Goal: Task Accomplishment & Management: Complete application form

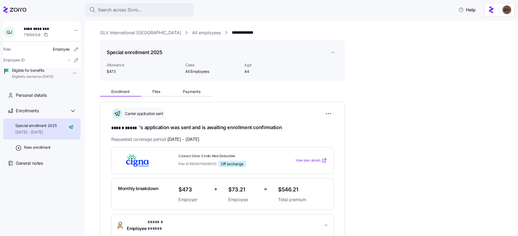
scroll to position [215, 0]
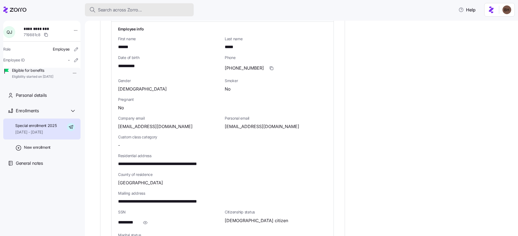
click at [136, 9] on span "Search across Zorro..." at bounding box center [120, 10] width 44 height 7
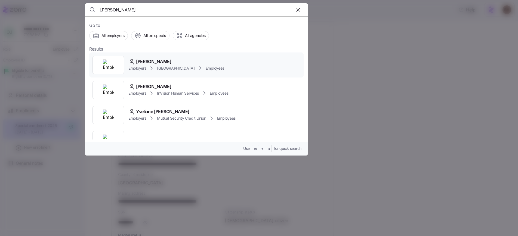
type input "thelma"
click at [146, 61] on span "Thelma Ramsey" at bounding box center [153, 61] width 35 height 7
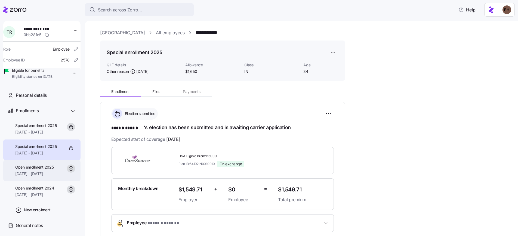
click at [43, 177] on span "01/01/2025 - 09/30/2025" at bounding box center [34, 173] width 38 height 5
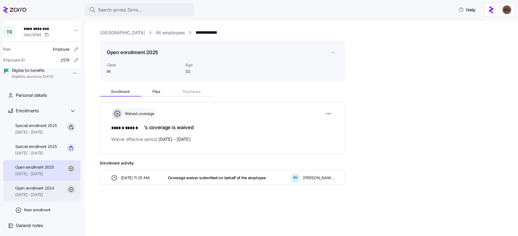
click at [45, 191] on span "Open enrollment 2024" at bounding box center [34, 188] width 39 height 5
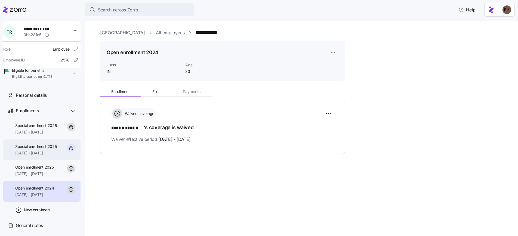
click at [40, 149] on span "Special enrollment 2025" at bounding box center [36, 146] width 42 height 5
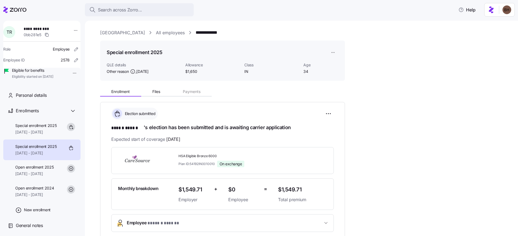
scroll to position [1, 0]
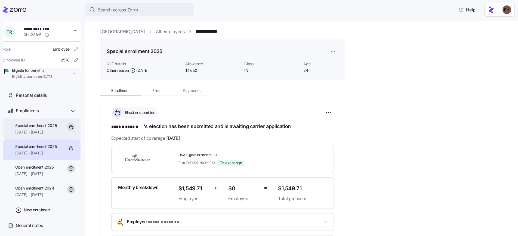
click at [30, 135] on span "10/01/2025 - 12/31/2025" at bounding box center [36, 132] width 42 height 5
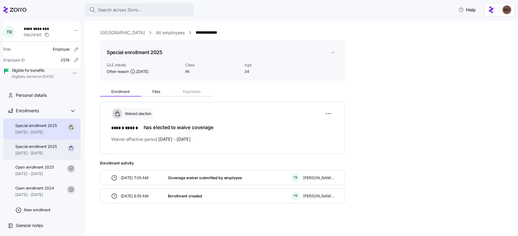
click at [41, 156] on div "Special enrollment 2025 10/01/2025 - 12/31/2025" at bounding box center [36, 150] width 42 height 12
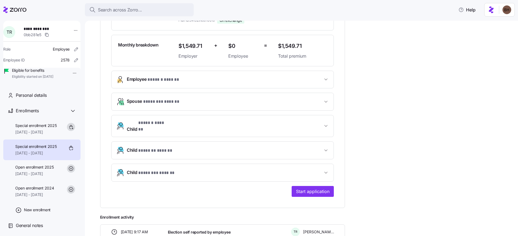
scroll to position [193, 0]
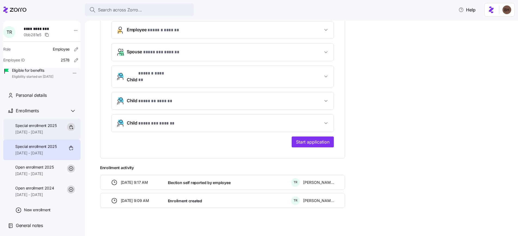
click at [39, 128] on span "Special enrollment 2025" at bounding box center [36, 125] width 42 height 5
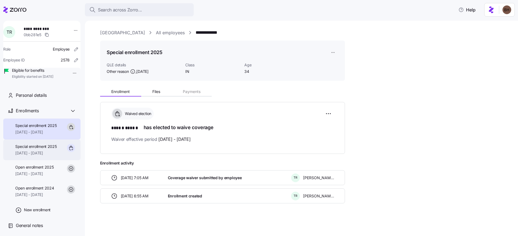
click at [43, 149] on span "Special enrollment 2025" at bounding box center [36, 146] width 42 height 5
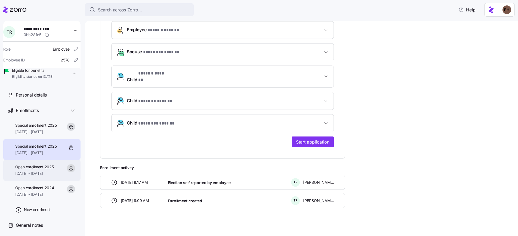
scroll to position [8, 0]
click at [30, 225] on span "General notes" at bounding box center [29, 225] width 27 height 7
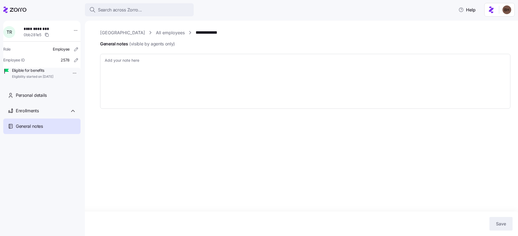
click at [220, 33] on link "**********" at bounding box center [212, 32] width 33 height 7
type textarea "x"
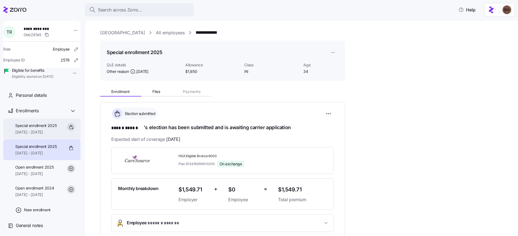
click at [38, 135] on span "10/01/2025 - 12/31/2025" at bounding box center [36, 132] width 42 height 5
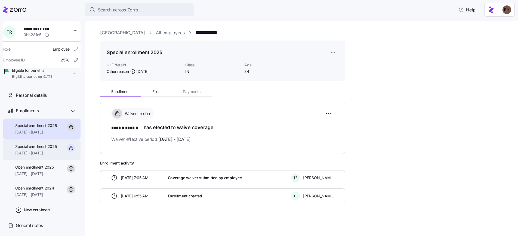
click at [53, 156] on span "10/01/2025 - 12/31/2025" at bounding box center [36, 153] width 42 height 5
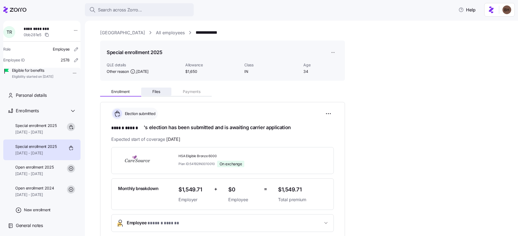
click at [152, 91] on span "Files" at bounding box center [156, 92] width 8 height 4
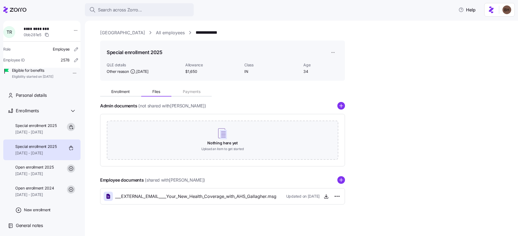
click at [131, 34] on link "[GEOGRAPHIC_DATA]" at bounding box center [122, 32] width 45 height 7
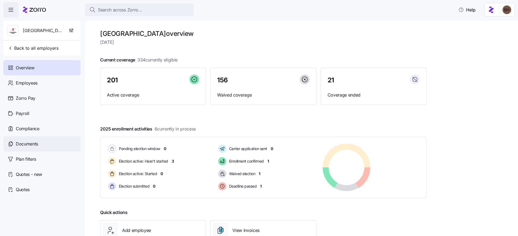
click at [20, 147] on span "Documents" at bounding box center [27, 144] width 22 height 7
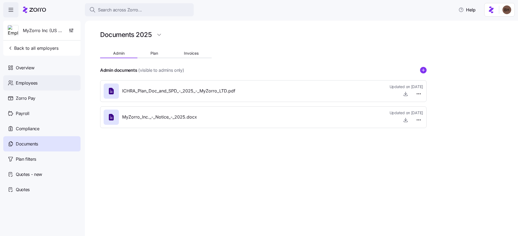
click at [38, 84] on div "Employees" at bounding box center [41, 82] width 77 height 15
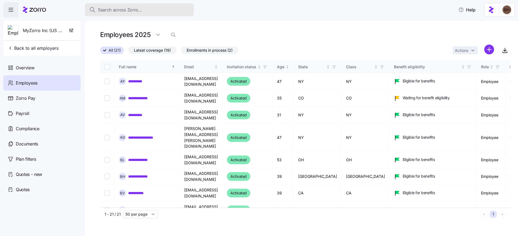
click at [100, 13] on span "Search across Zorro..." at bounding box center [120, 10] width 44 height 7
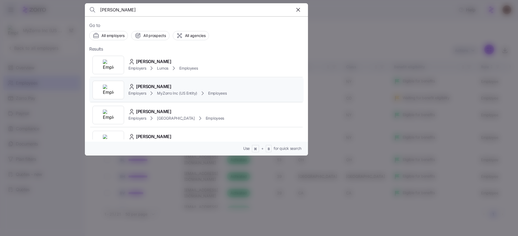
type input "[PERSON_NAME]"
click at [194, 94] on span "MyZorro Inc (US Entity)" at bounding box center [177, 93] width 40 height 5
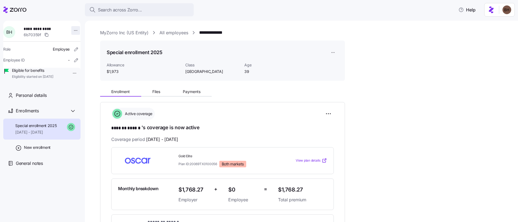
click at [72, 30] on html "**********" at bounding box center [259, 109] width 518 height 219
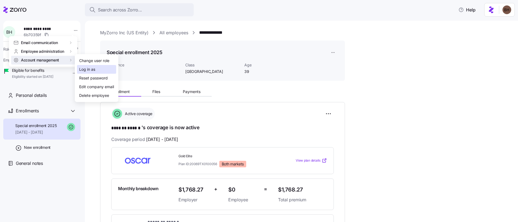
click at [94, 69] on div "Log in as" at bounding box center [87, 69] width 16 height 6
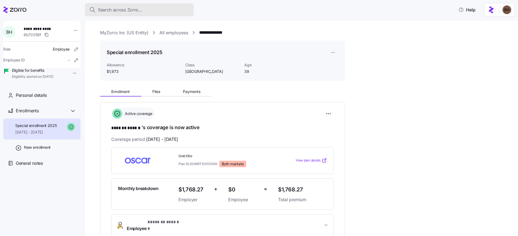
click at [169, 8] on div "Search across Zorro..." at bounding box center [139, 10] width 100 height 7
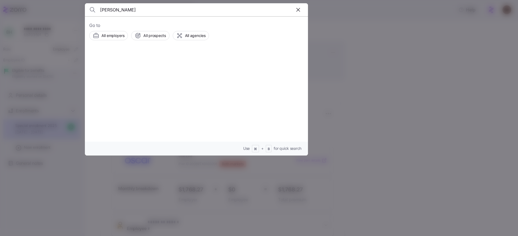
type input "[PERSON_NAME]"
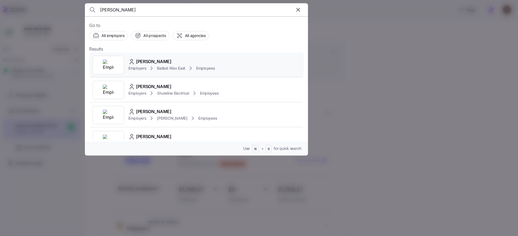
click at [155, 61] on span "[PERSON_NAME]" at bounding box center [153, 61] width 35 height 7
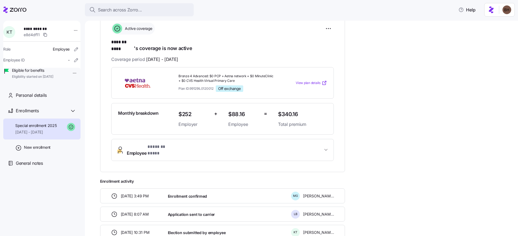
scroll to position [85, 0]
click at [325, 148] on icon "button" at bounding box center [325, 150] width 5 height 5
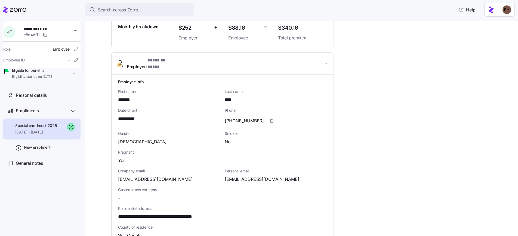
scroll to position [158, 0]
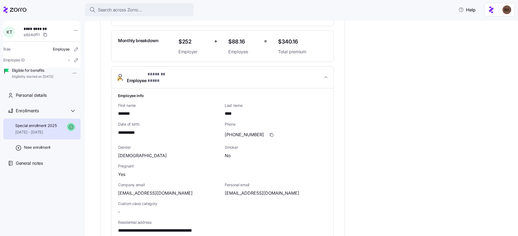
click at [418, 160] on div "**********" at bounding box center [305, 186] width 410 height 518
click at [326, 77] on icon "button" at bounding box center [326, 77] width 3 height 1
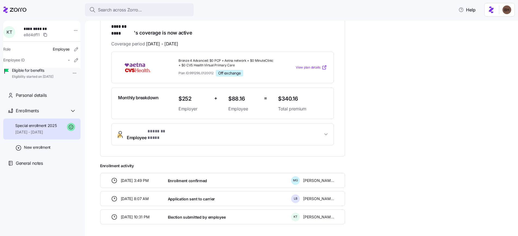
scroll to position [51, 0]
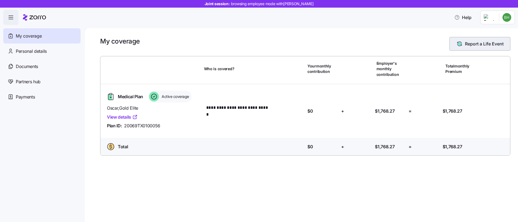
click at [478, 43] on span "Report a Life Event" at bounding box center [484, 44] width 39 height 7
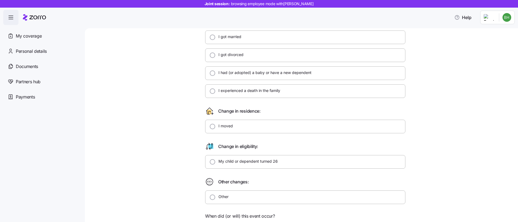
scroll to position [43, 0]
click at [230, 37] on label "I got married" at bounding box center [228, 36] width 26 height 5
click at [215, 37] on input "I got married" at bounding box center [212, 37] width 5 height 5
radio input "true"
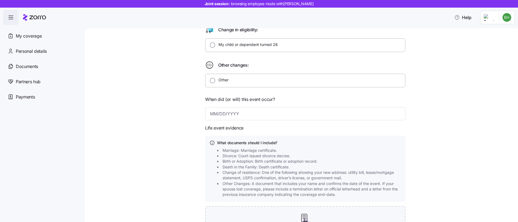
scroll to position [188, 0]
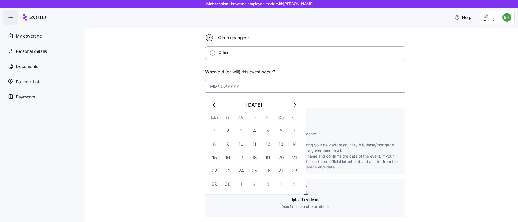
click at [229, 89] on input at bounding box center [305, 86] width 200 height 13
click at [219, 133] on button "1" at bounding box center [214, 130] width 13 height 13
type input "September 1, 2025"
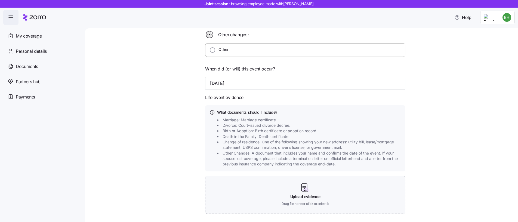
scroll to position [226, 0]
